Goal: Information Seeking & Learning: Learn about a topic

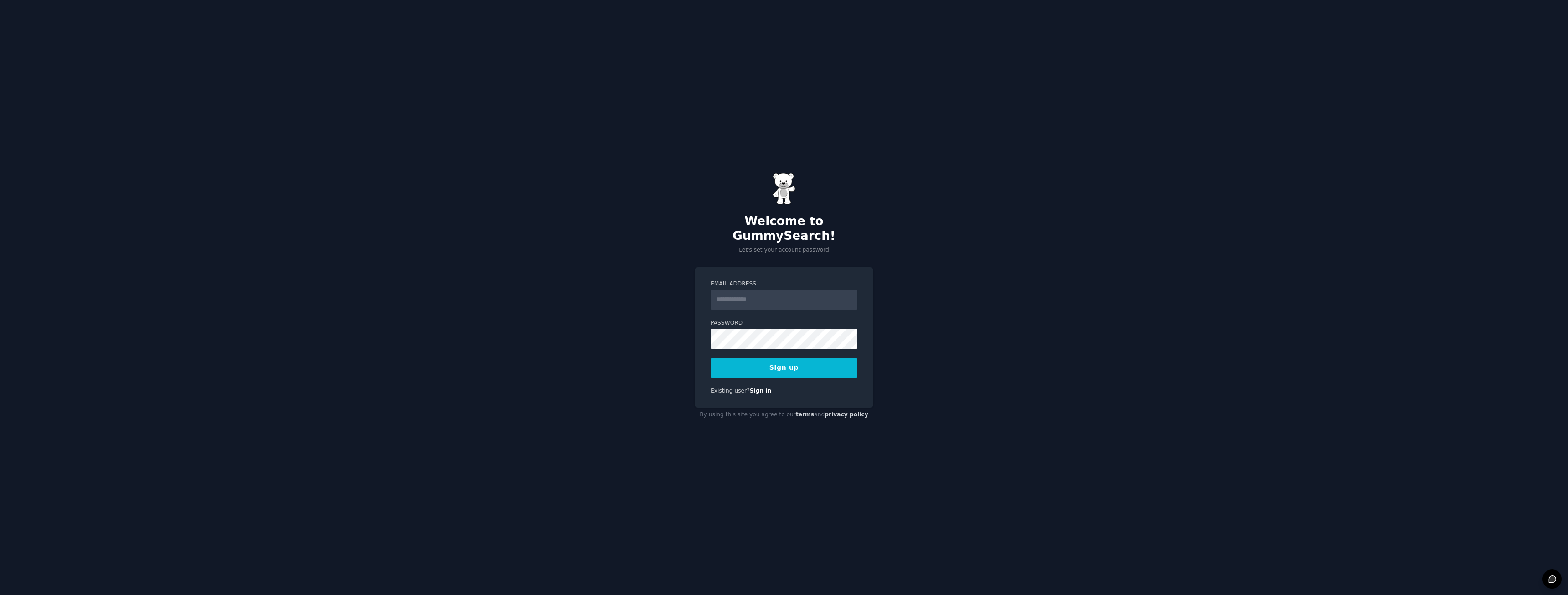
click at [795, 291] on input "Email Address" at bounding box center [784, 299] width 146 height 20
type input "**********"
click at [711, 359] on button "Sign up" at bounding box center [784, 369] width 146 height 20
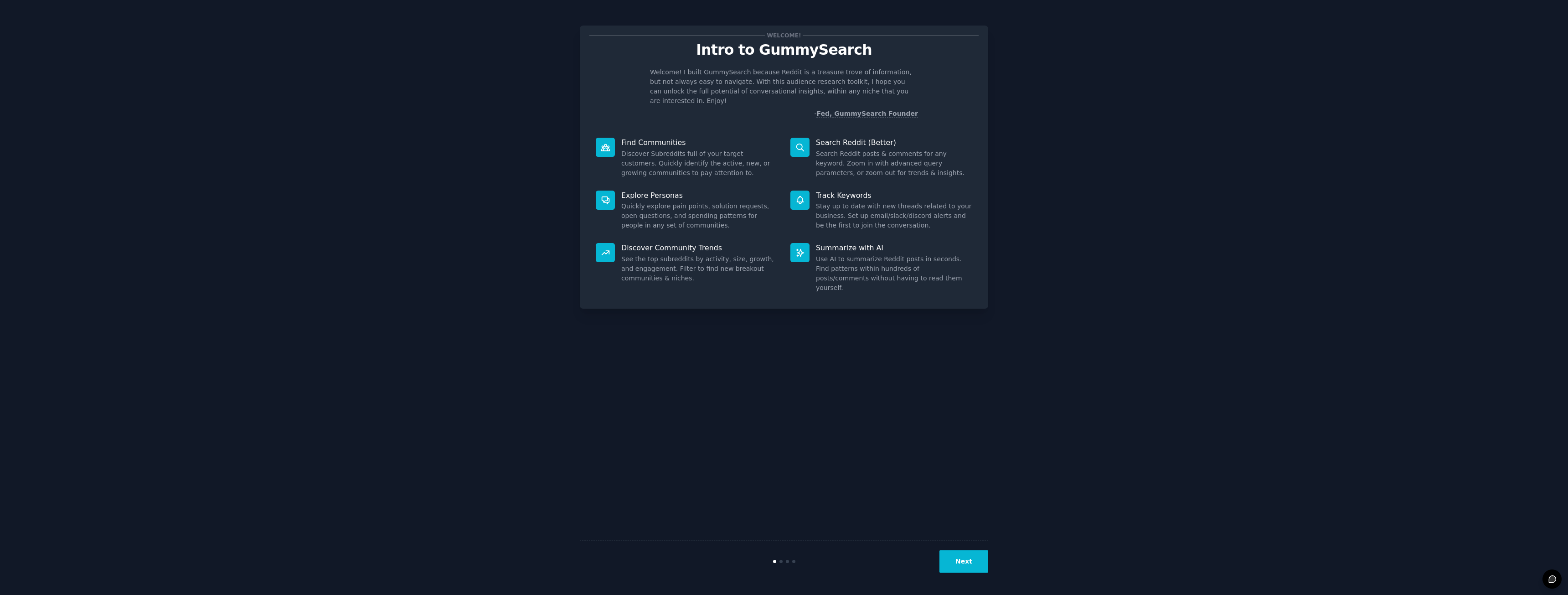
click at [964, 557] on button "Next" at bounding box center [964, 561] width 49 height 22
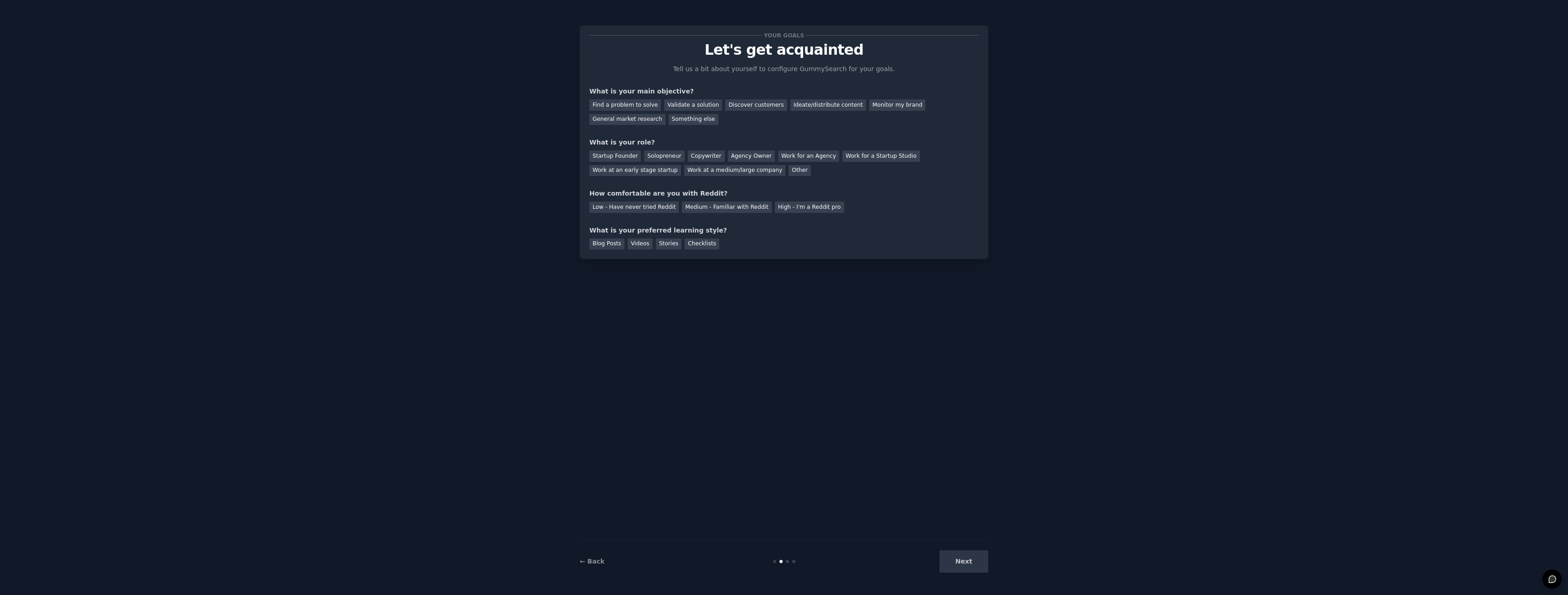
click at [974, 566] on div "Next" at bounding box center [920, 561] width 137 height 22
click at [971, 563] on div "Next" at bounding box center [920, 561] width 137 height 22
click at [975, 561] on div "Next" at bounding box center [920, 561] width 137 height 22
click at [638, 107] on div "Find a problem to solve" at bounding box center [625, 105] width 72 height 12
click at [702, 157] on div "Copywriter" at bounding box center [706, 156] width 37 height 12
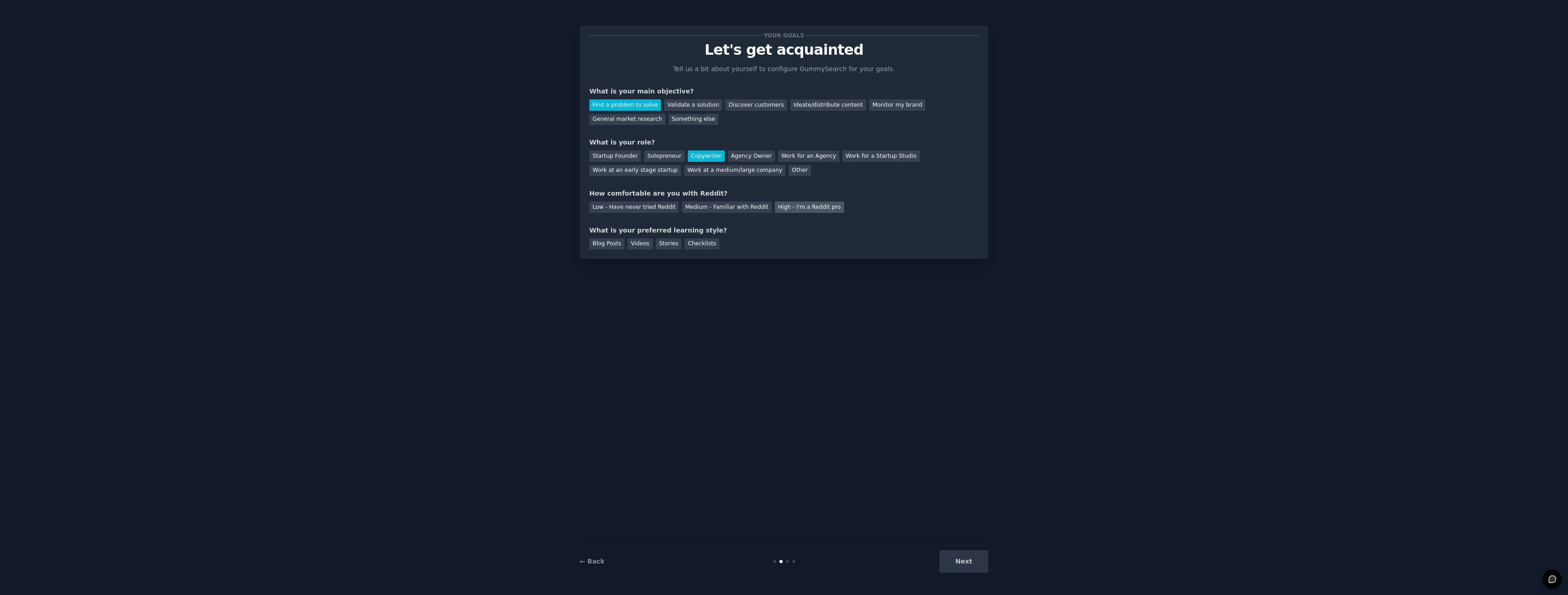
click at [803, 210] on div "High - I'm a Reddit pro" at bounding box center [809, 207] width 69 height 12
click at [685, 243] on div "Checklists" at bounding box center [702, 244] width 35 height 12
click at [664, 244] on div "Stories" at bounding box center [668, 244] width 26 height 12
click at [602, 244] on div "Blog Posts" at bounding box center [607, 244] width 35 height 12
click at [964, 558] on button "Next" at bounding box center [964, 561] width 49 height 22
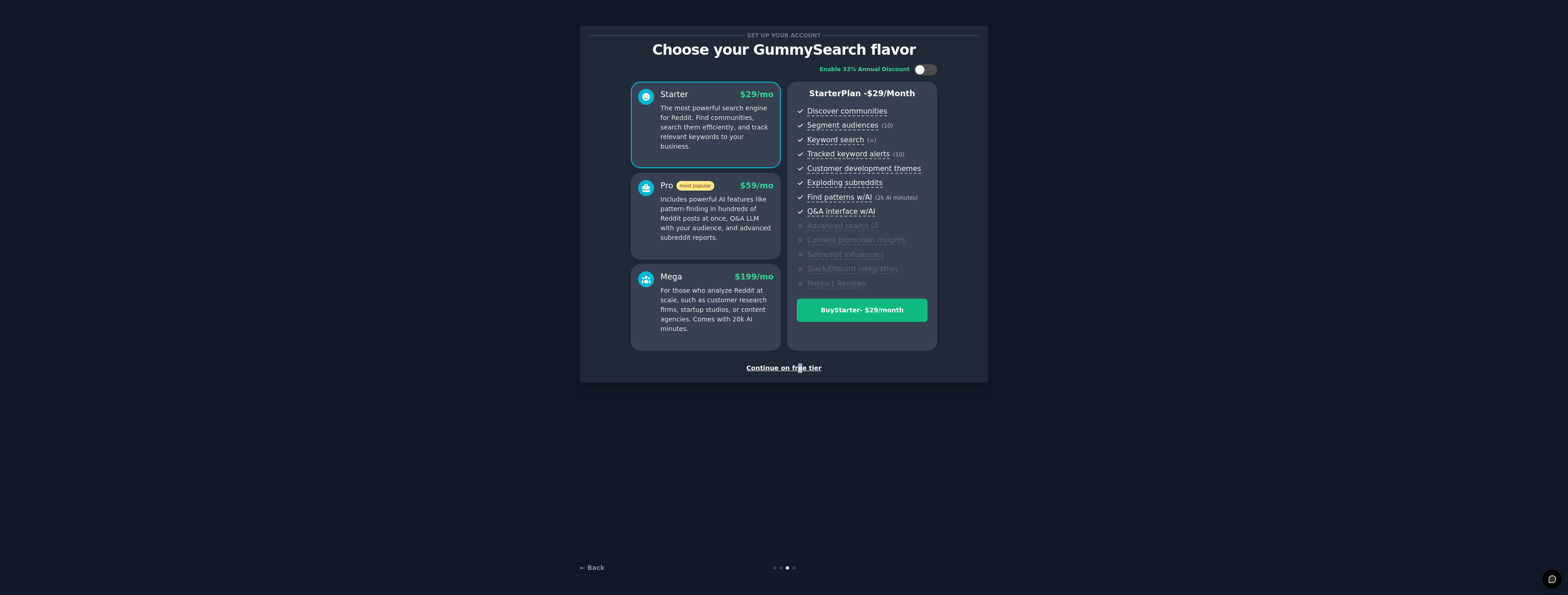
click at [799, 369] on div "Continue on free tier" at bounding box center [784, 368] width 390 height 10
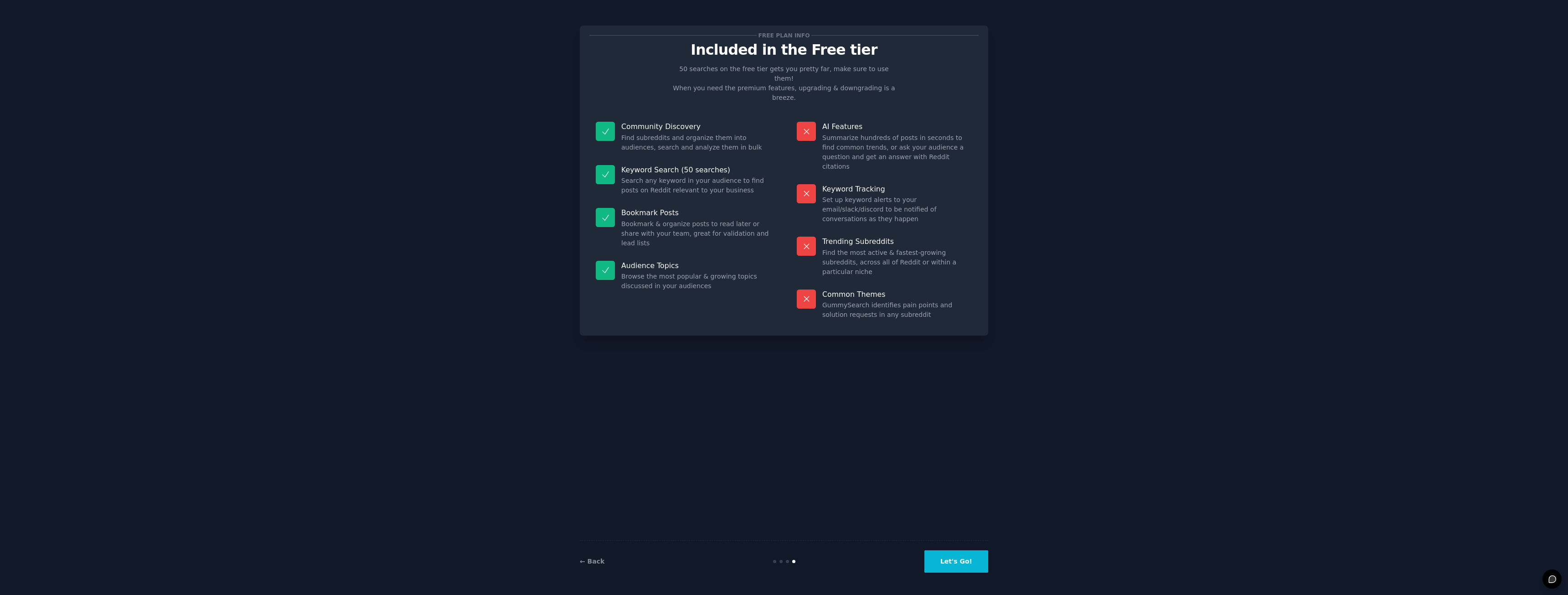
click at [969, 567] on button "Let's Go!" at bounding box center [957, 561] width 64 height 22
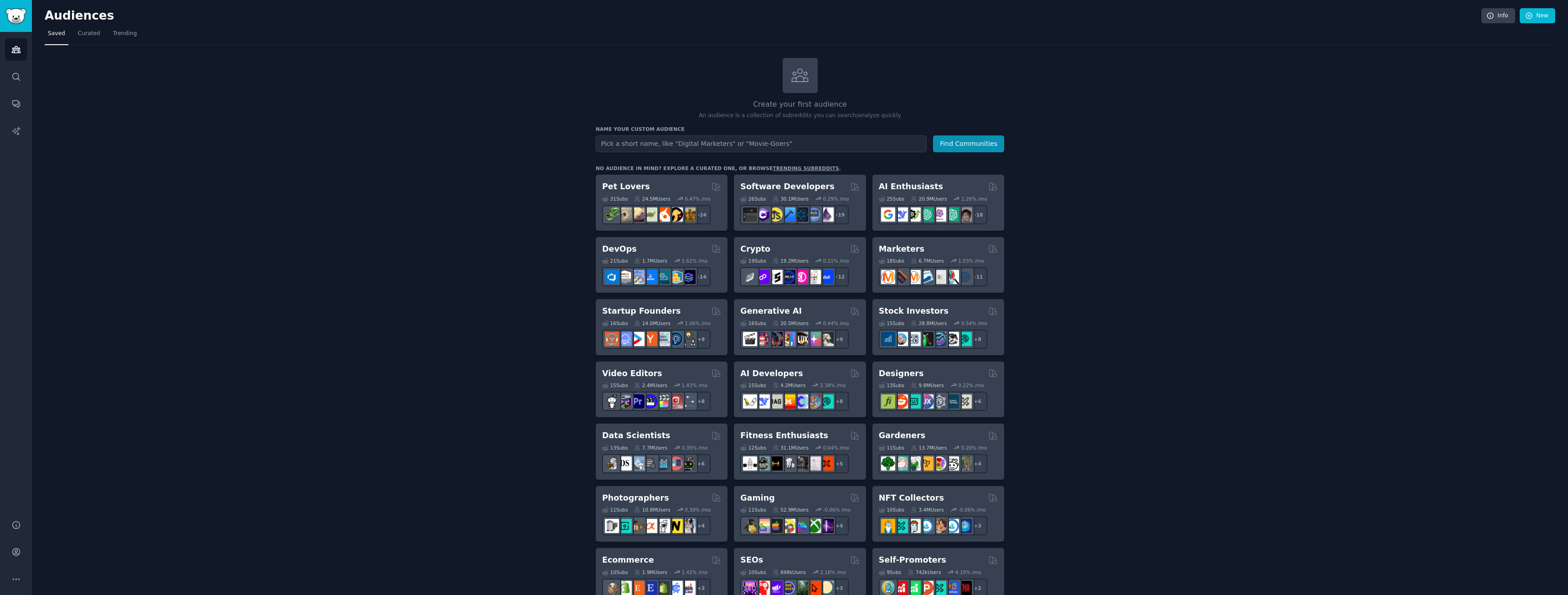
click at [626, 143] on input "text" at bounding box center [760, 144] width 331 height 17
type input "[MEDICAL_DATA]"
click at [934, 136] on button "Find Communities" at bounding box center [969, 144] width 71 height 17
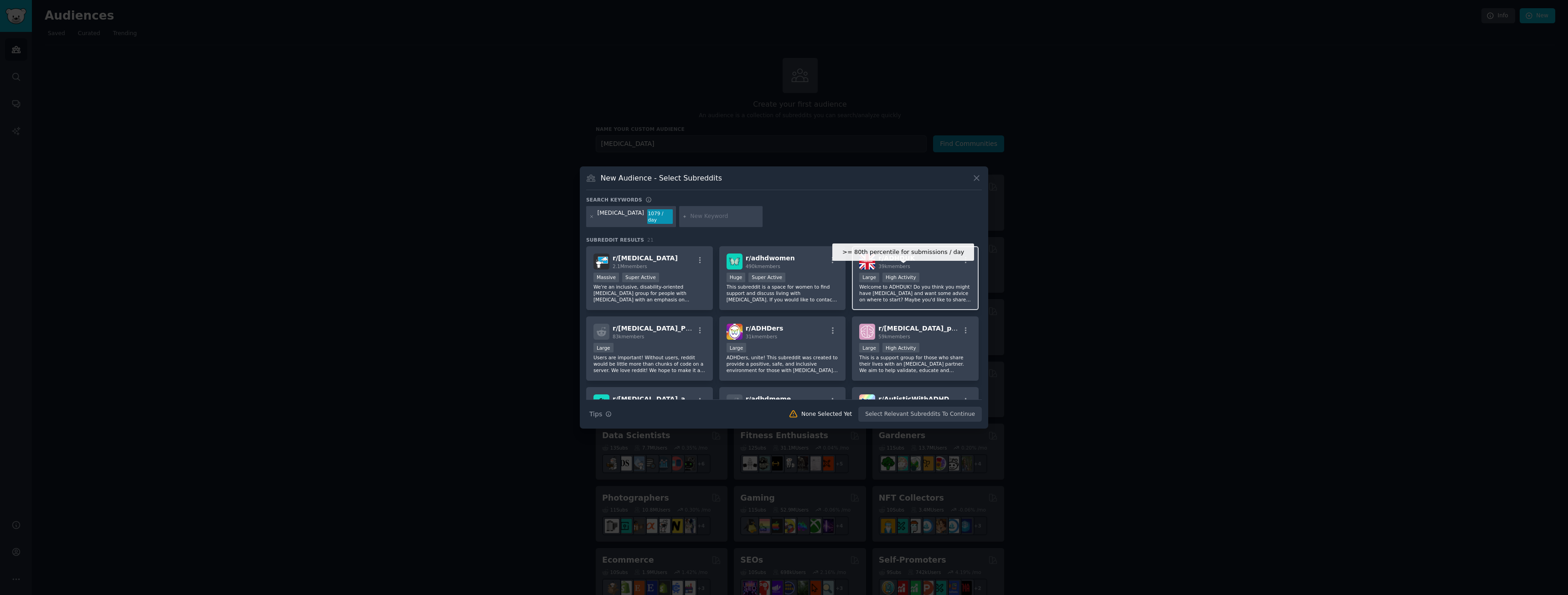
click at [898, 273] on div "High Activity" at bounding box center [902, 277] width 37 height 10
click at [867, 260] on img at bounding box center [867, 262] width 16 height 16
click at [896, 273] on div "High Activity" at bounding box center [902, 277] width 37 height 10
click at [865, 256] on img at bounding box center [867, 262] width 16 height 16
click at [965, 257] on icon "button" at bounding box center [965, 260] width 8 height 8
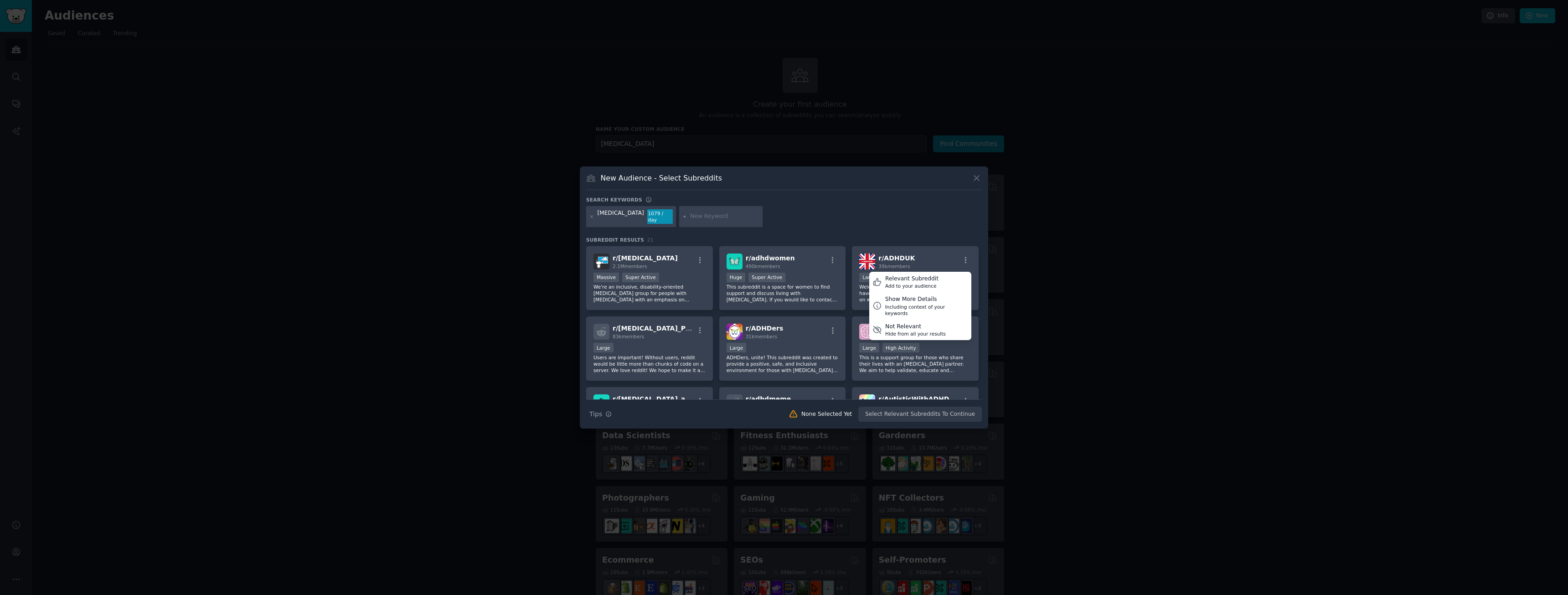
click at [1088, 287] on div at bounding box center [784, 298] width 1568 height 595
click at [895, 287] on p "Welcome to ADHDUK! Do you think you might have [MEDICAL_DATA] and want some adv…" at bounding box center [915, 294] width 112 height 20
click at [957, 409] on button "Create Audience" at bounding box center [952, 414] width 60 height 15
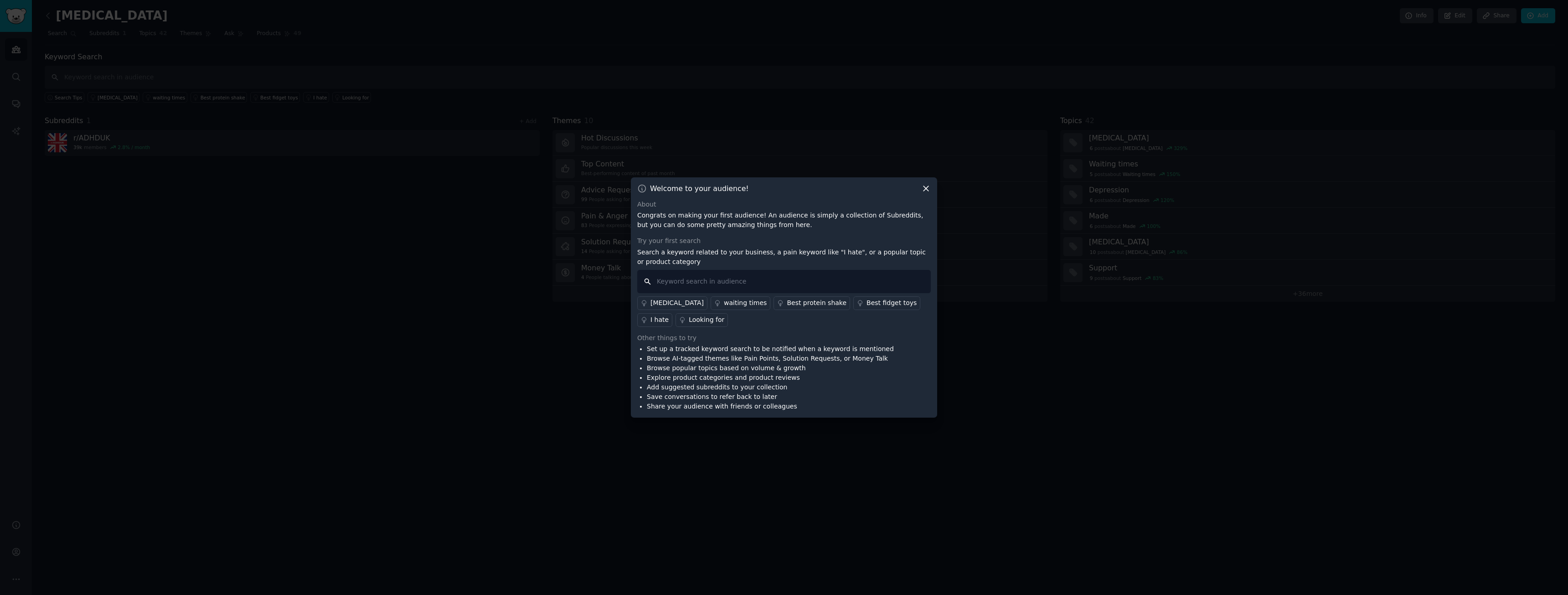
click at [787, 283] on input "text" at bounding box center [784, 282] width 294 height 23
type input "weekly planner"
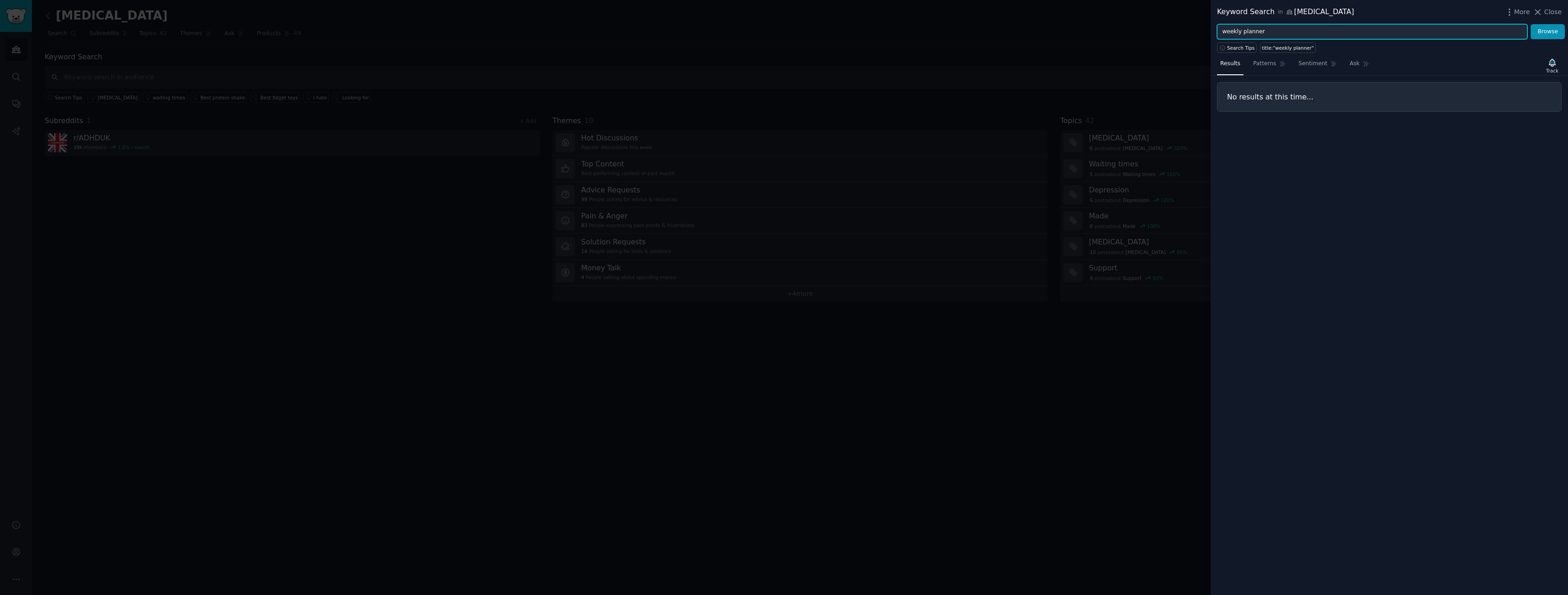
click at [1231, 32] on input "weekly planner" at bounding box center [1373, 31] width 311 height 15
type input "planner"
click at [1536, 28] on button "Browse" at bounding box center [1548, 31] width 35 height 15
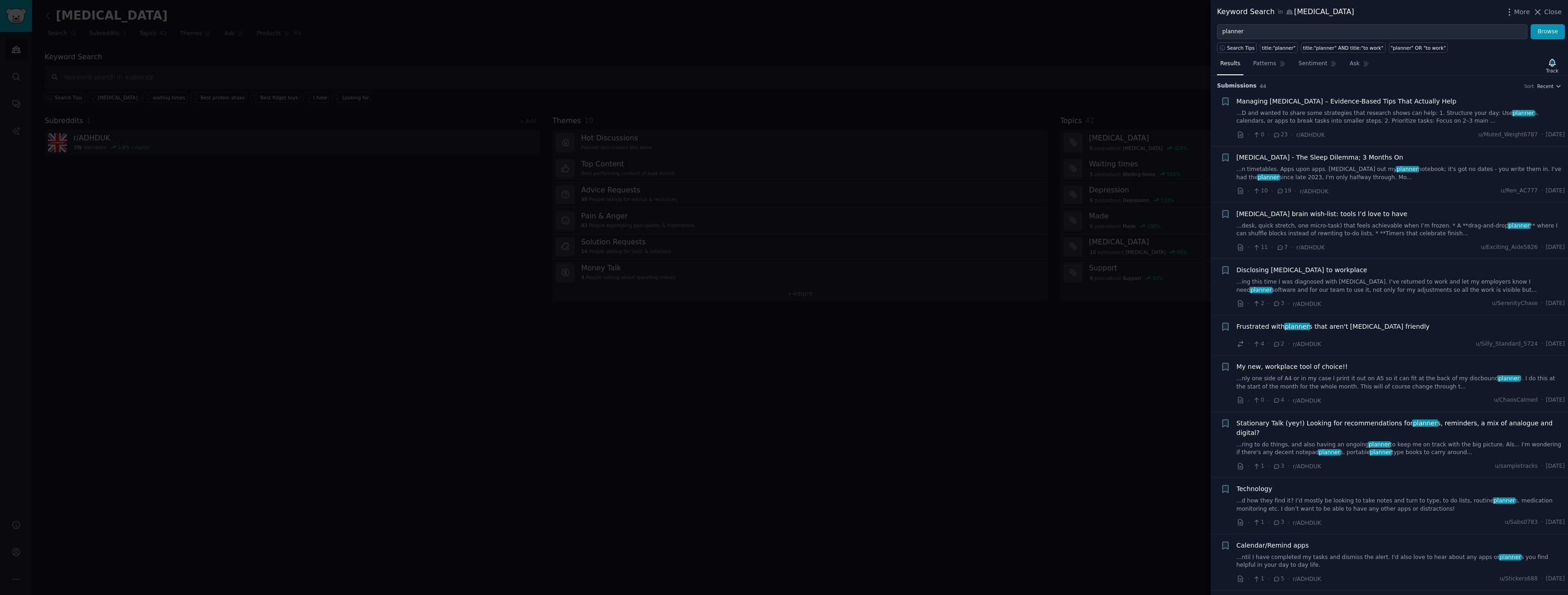
click at [1348, 122] on link "...D and wanted to share some strategies that research shows can help: 1. Struc…" at bounding box center [1401, 117] width 328 height 16
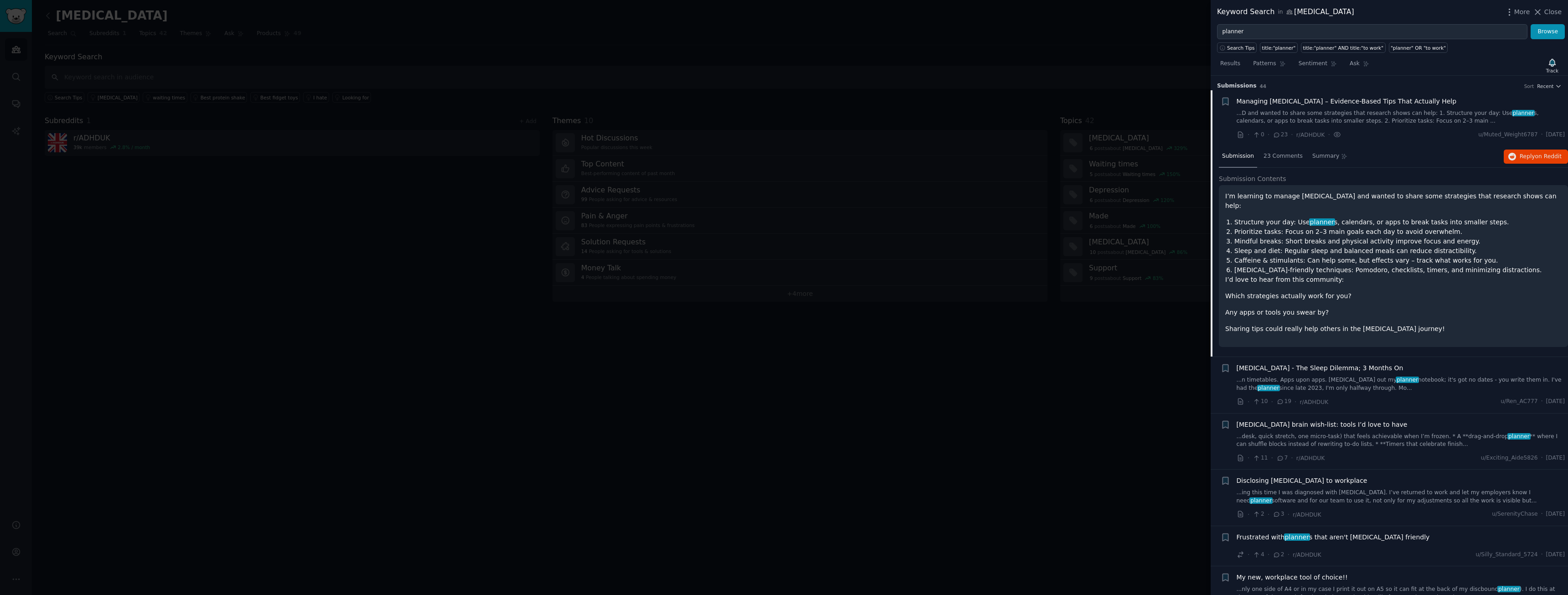
scroll to position [14, 0]
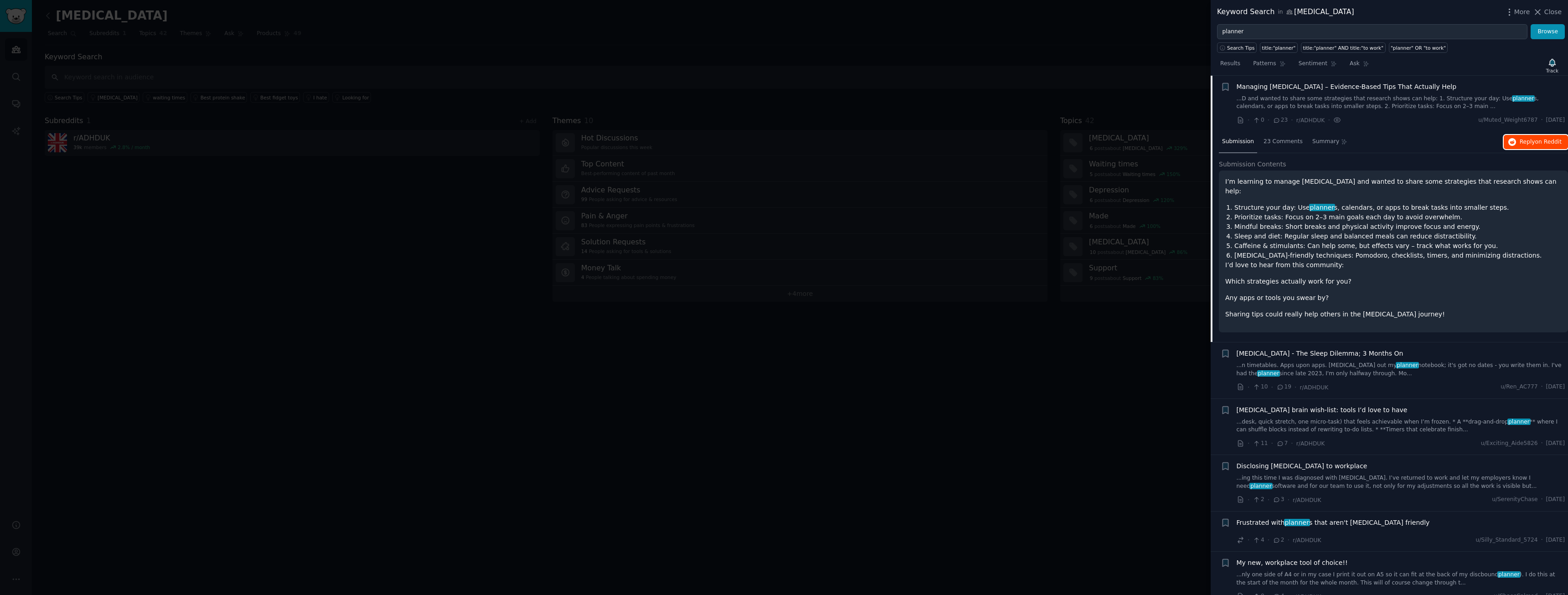
click at [1530, 146] on button "Reply on Reddit" at bounding box center [1536, 142] width 64 height 14
